Goal: Information Seeking & Learning: Learn about a topic

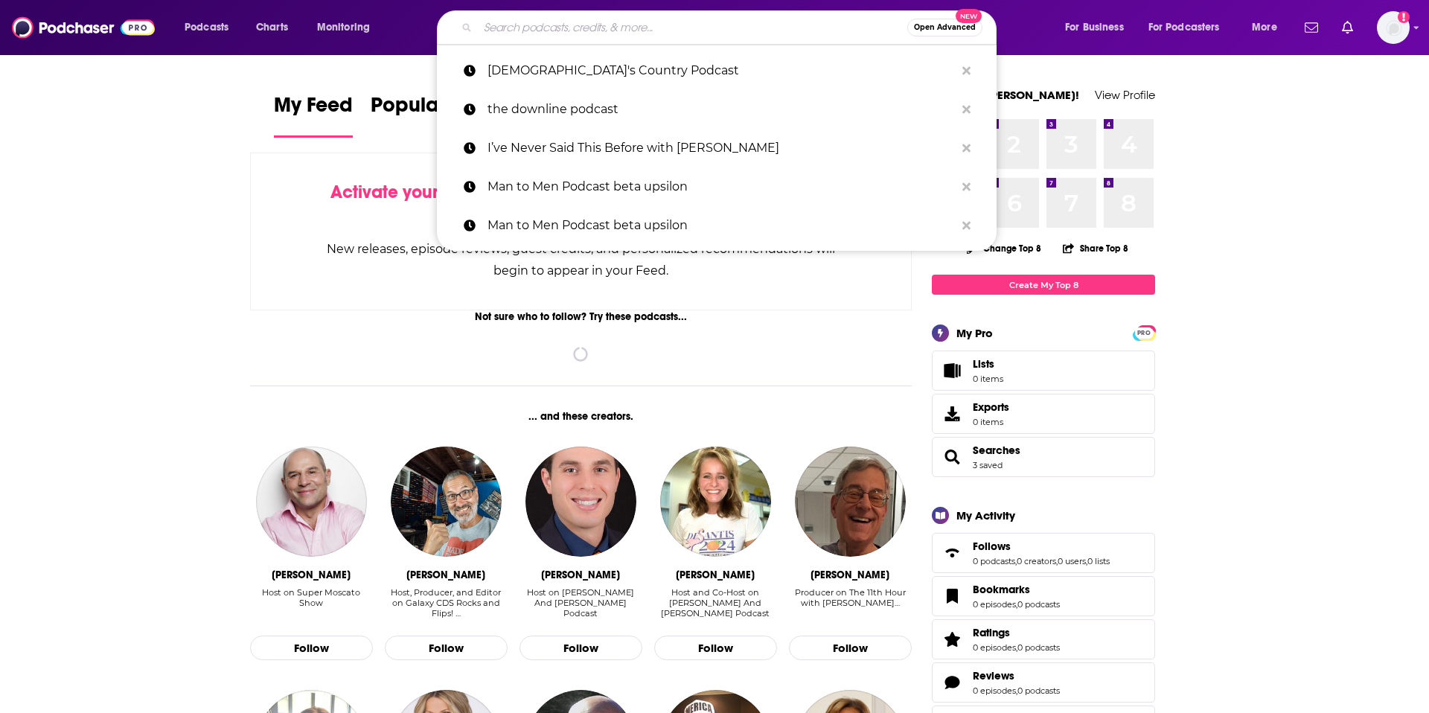
click at [569, 37] on input "Search podcasts, credits, & more..." at bounding box center [692, 28] width 429 height 24
paste input "You Are Beautiful with [PERSON_NAME]"
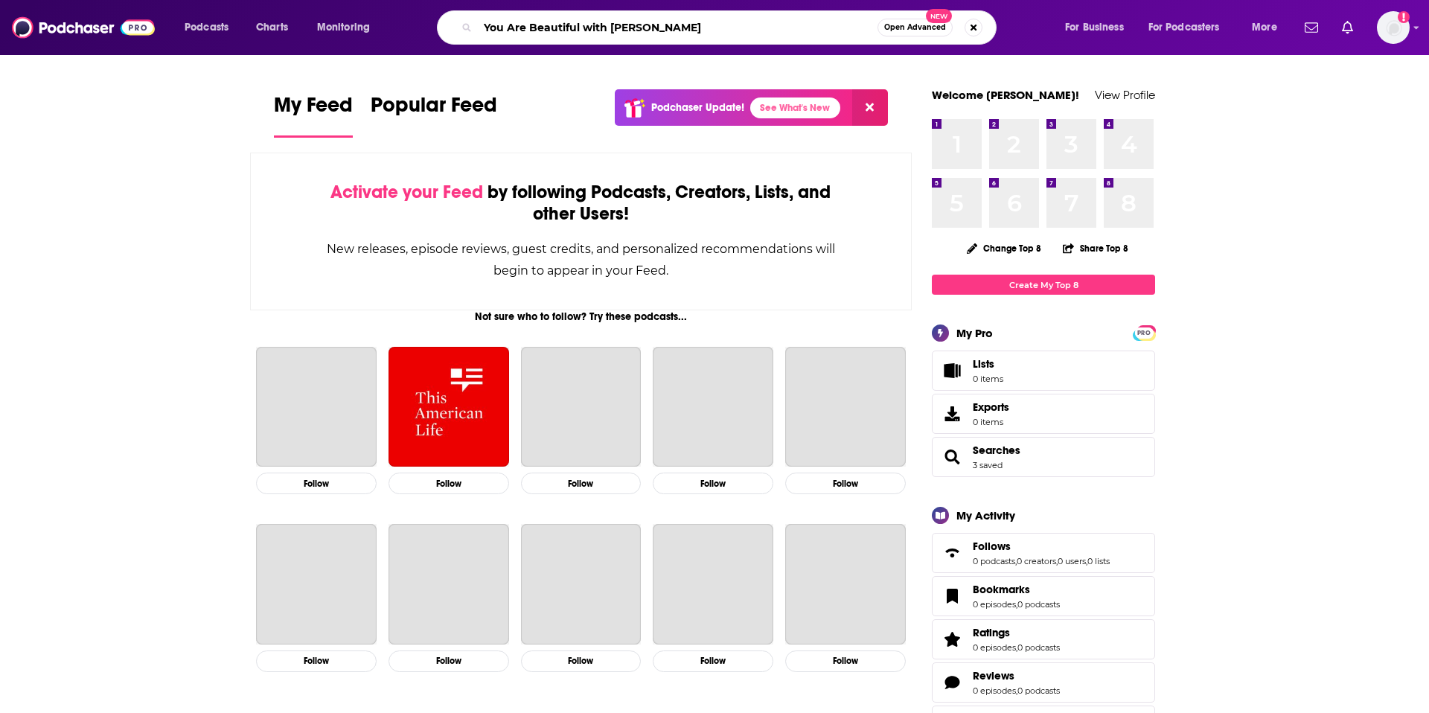
type input "You Are Beautiful with [PERSON_NAME]"
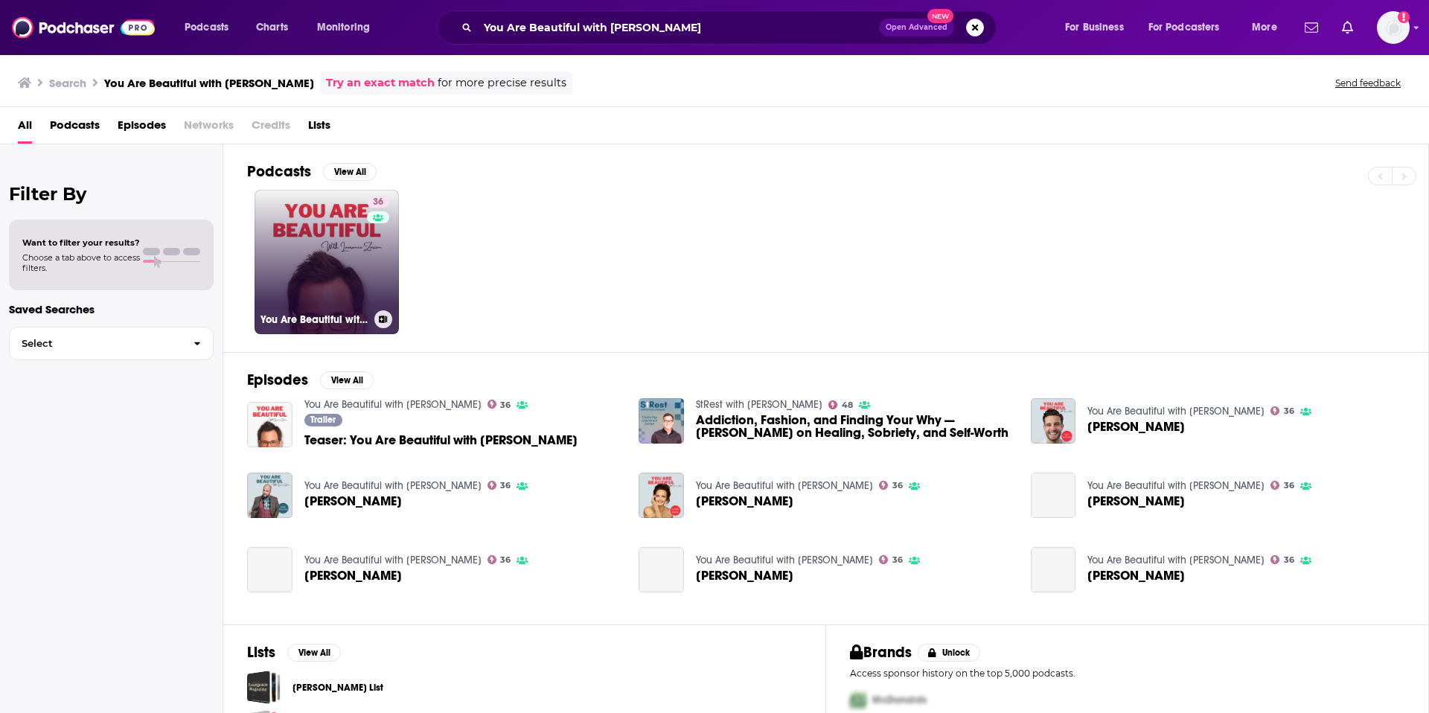
click at [292, 274] on link "36 You Are Beautiful with [PERSON_NAME]" at bounding box center [327, 262] width 144 height 144
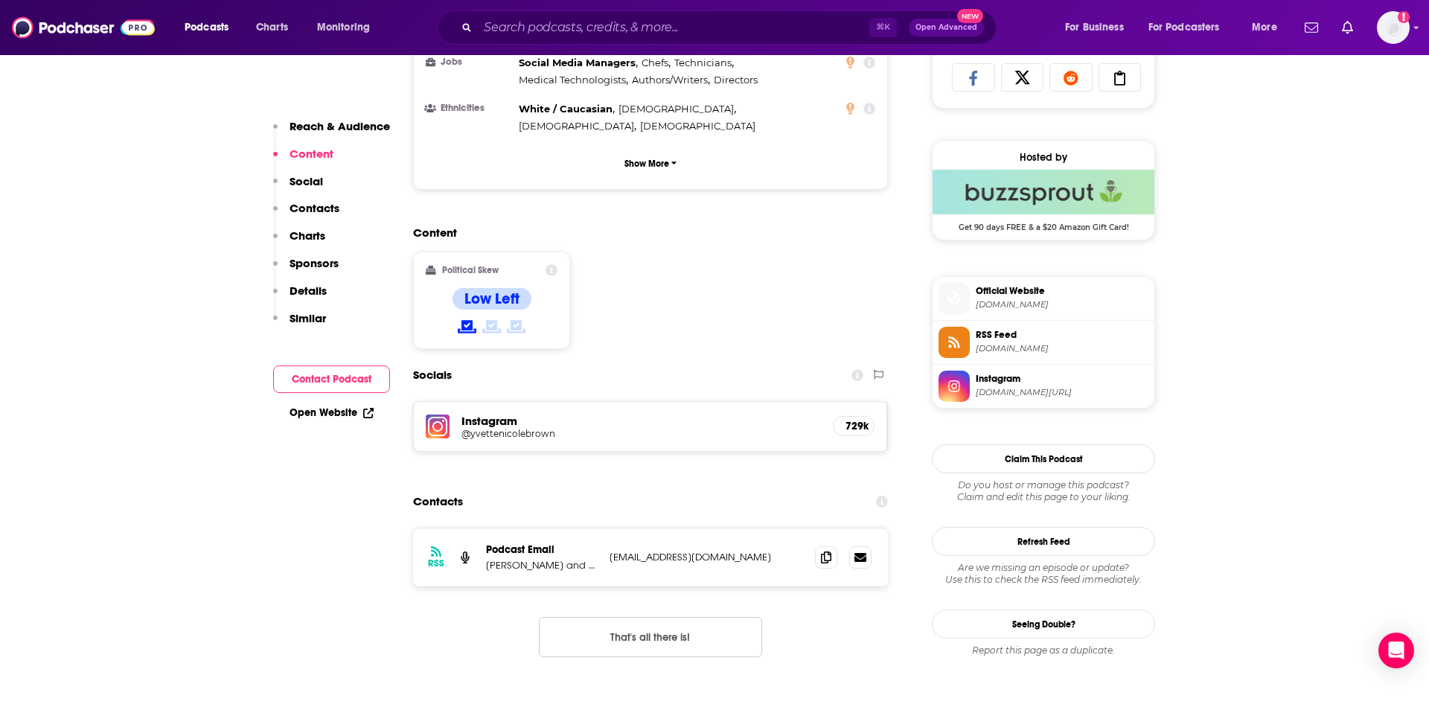
scroll to position [1006, 0]
